Goal: Task Accomplishment & Management: Use online tool/utility

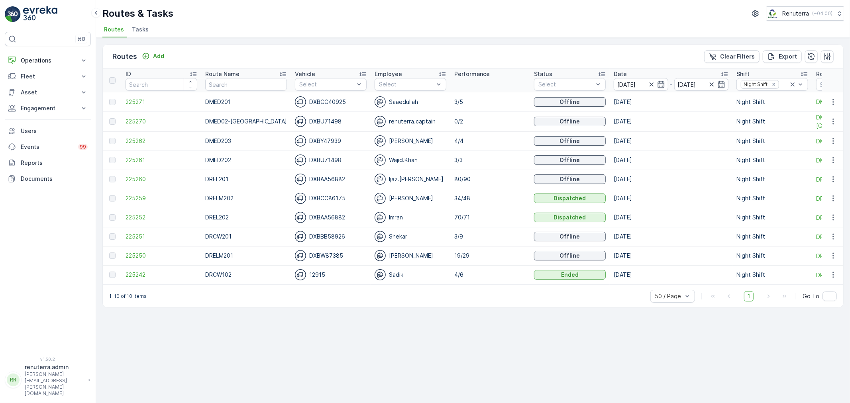
click at [145, 218] on span "225252" at bounding box center [162, 218] width 72 height 8
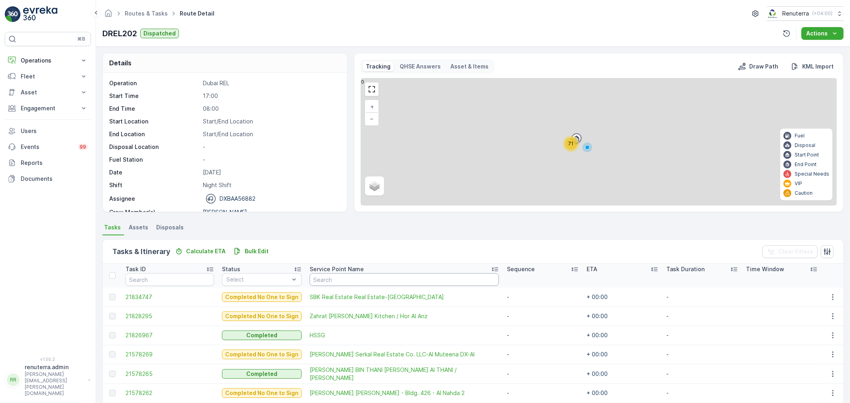
click at [336, 279] on input "text" at bounding box center [404, 279] width 189 height 13
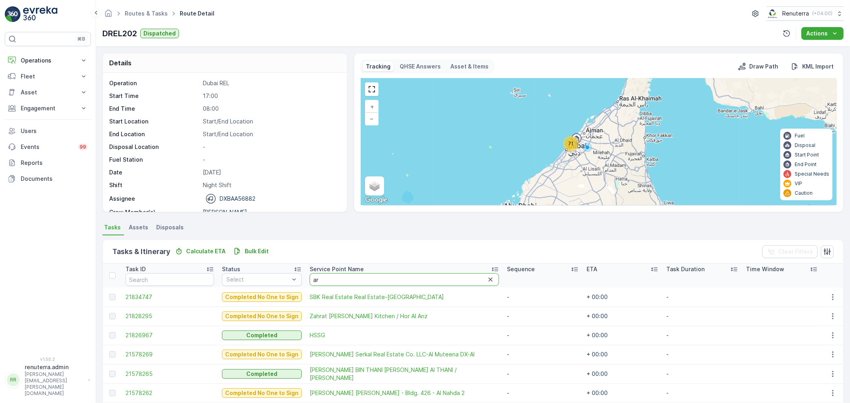
type input "ari"
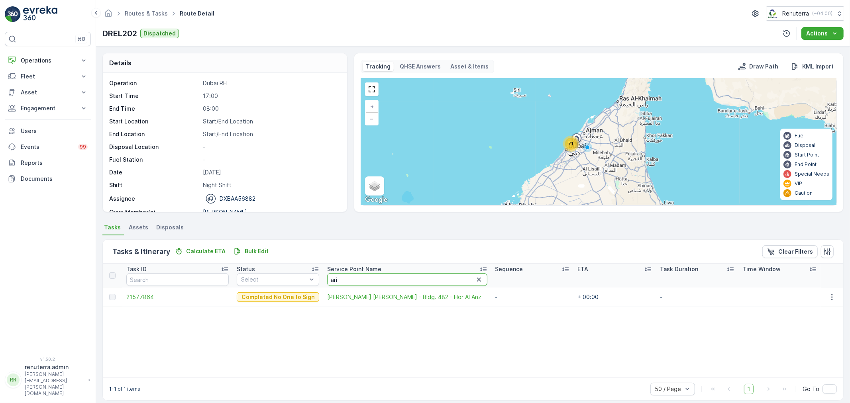
click at [337, 282] on input "ari" at bounding box center [407, 279] width 160 height 13
click at [482, 279] on icon "button" at bounding box center [479, 280] width 8 height 8
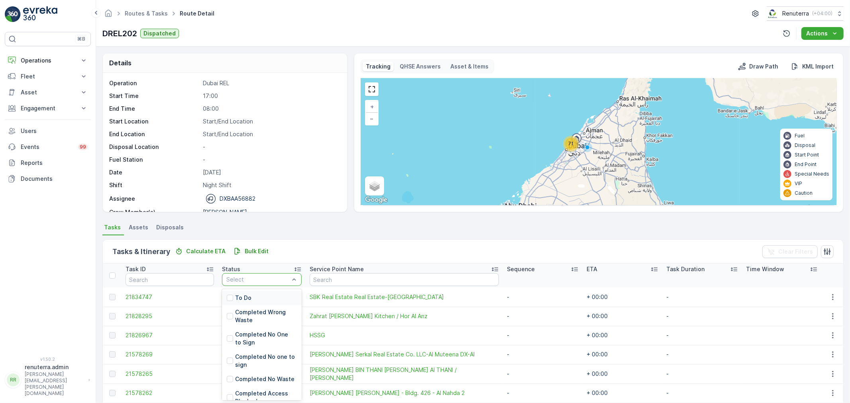
click at [253, 295] on div "To Do" at bounding box center [262, 298] width 80 height 14
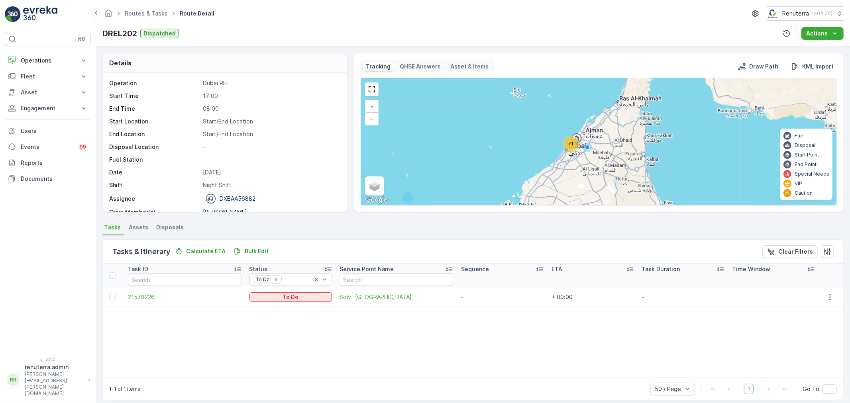
click at [389, 326] on div "Task ID Status To Do Service Point Name Sequence ETA Task Duration Time Window …" at bounding box center [473, 321] width 741 height 114
